Goal: Task Accomplishment & Management: Manage account settings

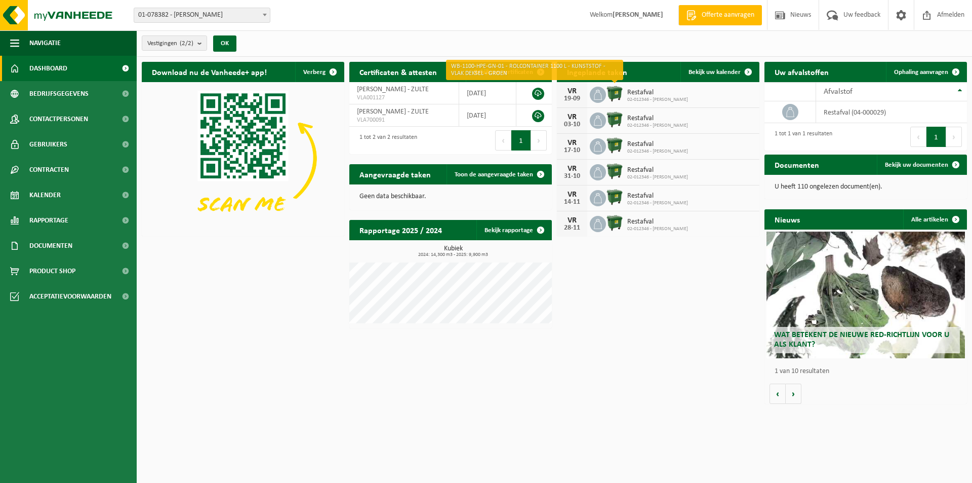
click at [610, 93] on img at bounding box center [614, 93] width 17 height 17
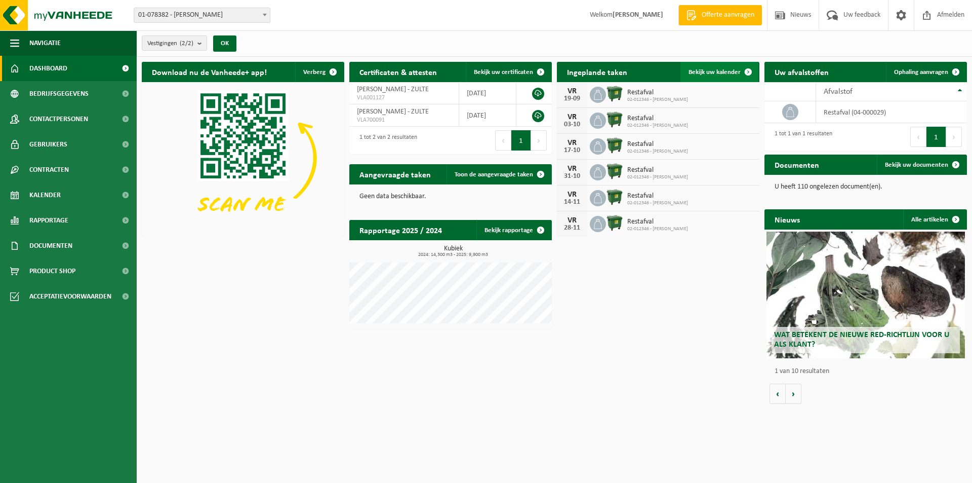
click at [709, 73] on span "Bekijk uw kalender" at bounding box center [715, 72] width 52 height 7
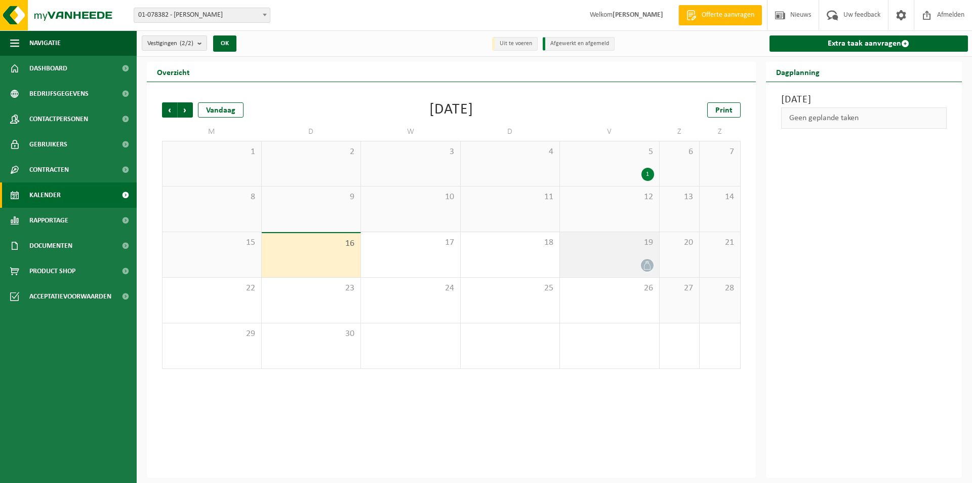
click at [609, 261] on div at bounding box center [609, 265] width 89 height 14
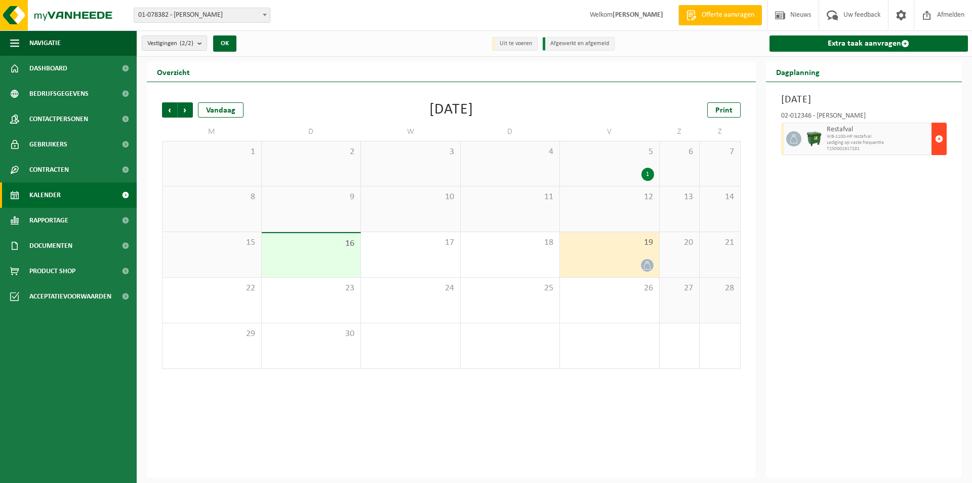
click at [935, 140] on span "button" at bounding box center [939, 139] width 8 height 20
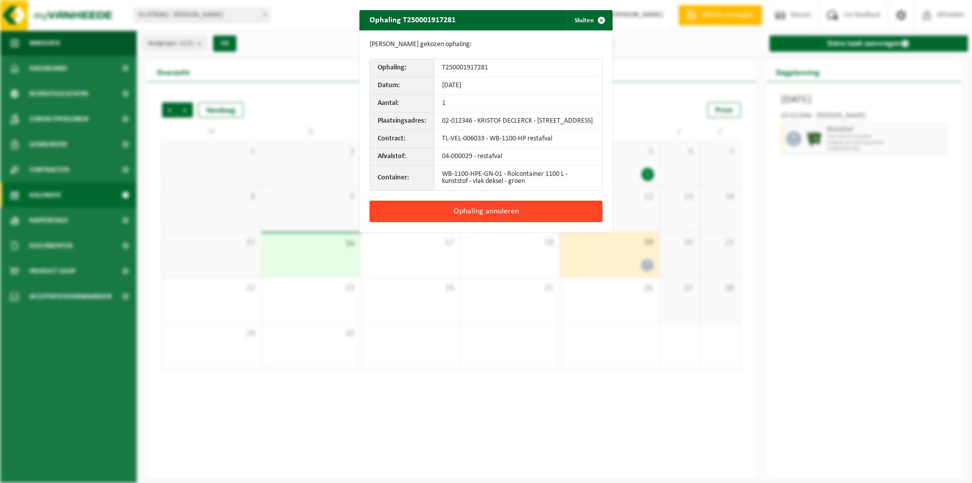
click at [492, 221] on button "Ophaling annuleren" at bounding box center [486, 211] width 233 height 21
